Goal: Information Seeking & Learning: Learn about a topic

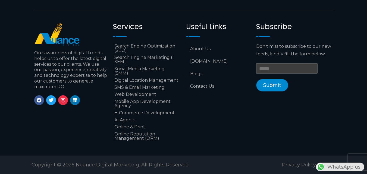
scroll to position [0, 84]
